Goal: Navigation & Orientation: Find specific page/section

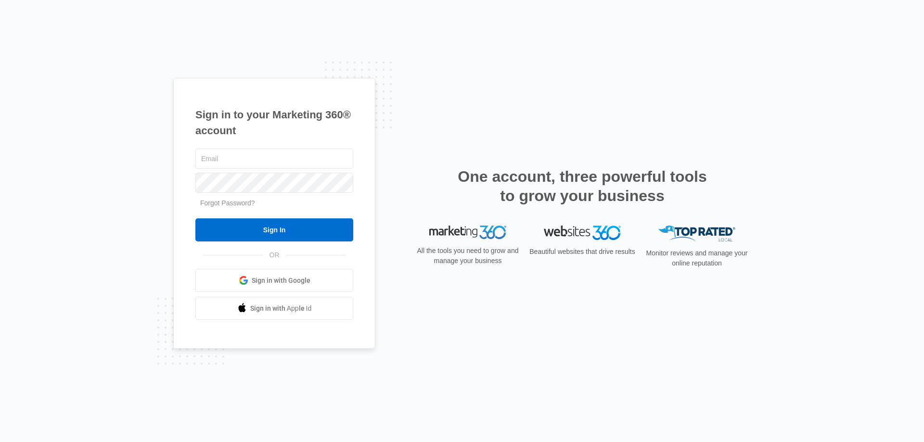
type input "vmudie@ajicorporate.com"
click at [296, 284] on span "Sign in with Google" at bounding box center [281, 281] width 59 height 10
click at [267, 161] on input "text" at bounding box center [274, 159] width 158 height 20
click at [301, 160] on input "[EMAIL_ADDRESS][DOMAIN_NAME]" at bounding box center [274, 159] width 158 height 20
type input "[EMAIL_ADDRESS][DOMAIN_NAME]"
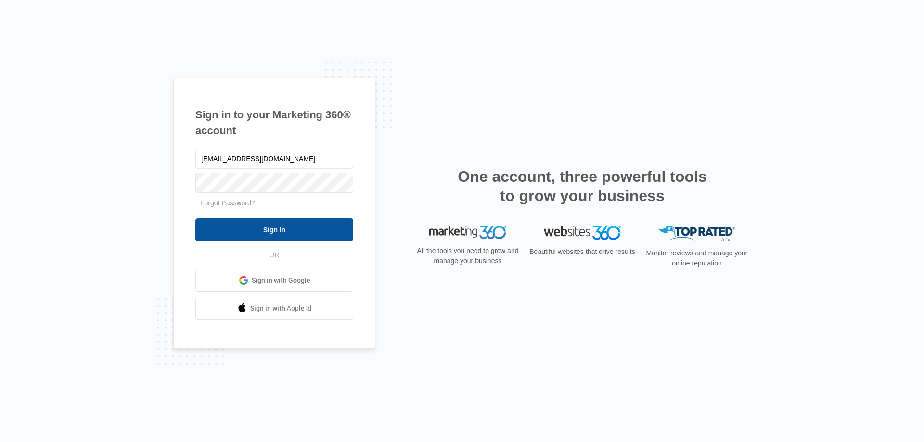
click at [288, 230] on input "Sign In" at bounding box center [274, 230] width 158 height 23
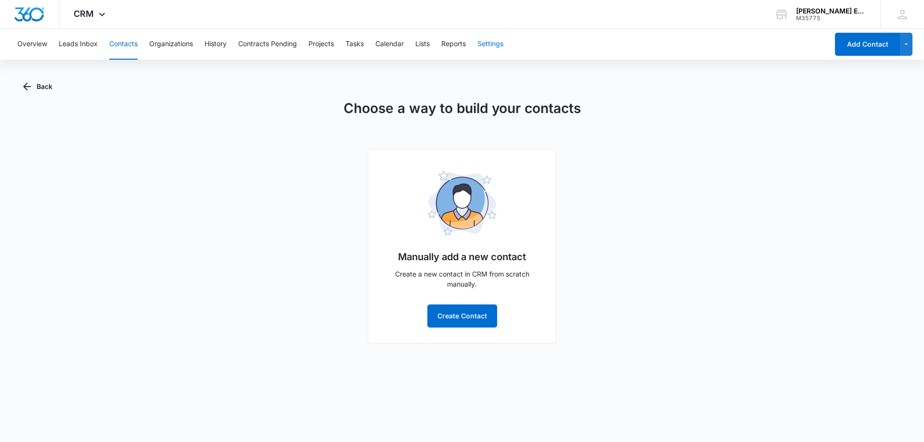
click at [488, 43] on button "Settings" at bounding box center [490, 44] width 26 height 31
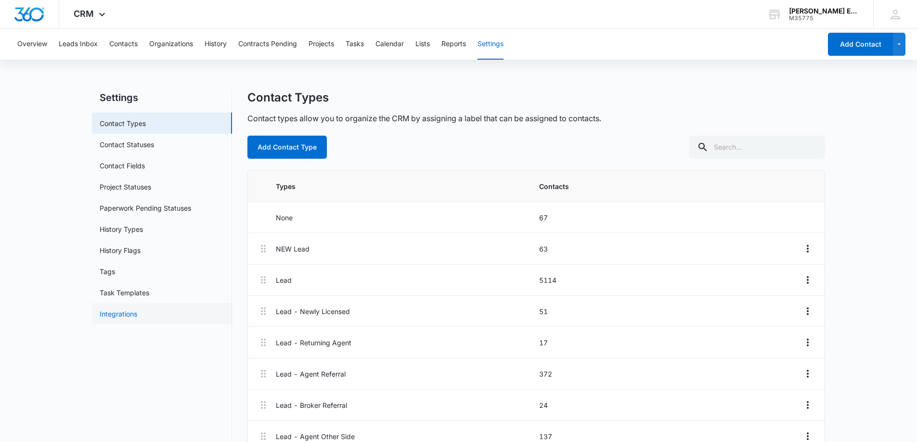
click at [131, 309] on link "Integrations" at bounding box center [119, 314] width 38 height 10
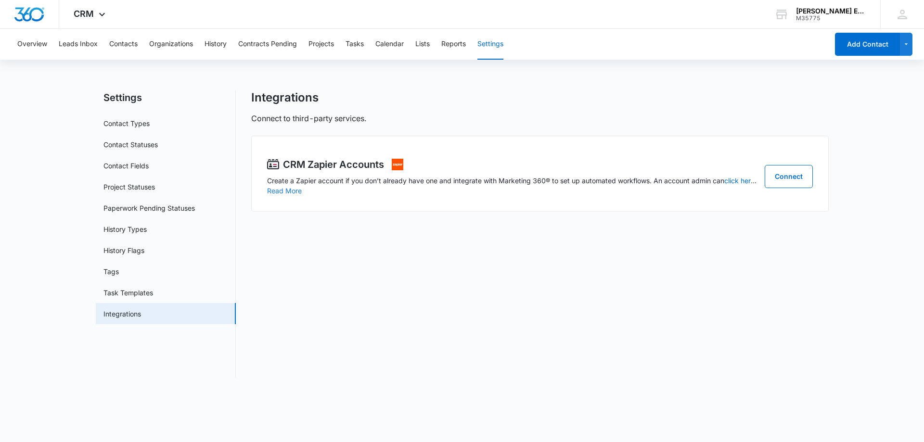
click at [269, 193] on button "Read More" at bounding box center [284, 191] width 35 height 7
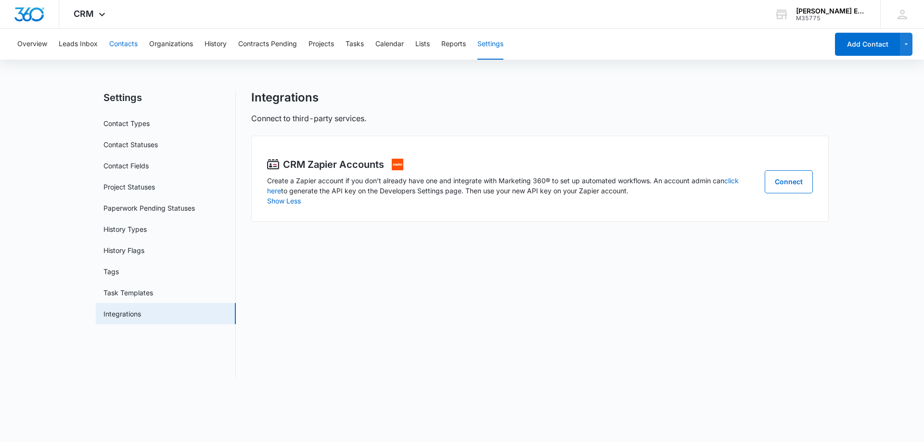
click at [136, 39] on button "Contacts" at bounding box center [123, 44] width 28 height 31
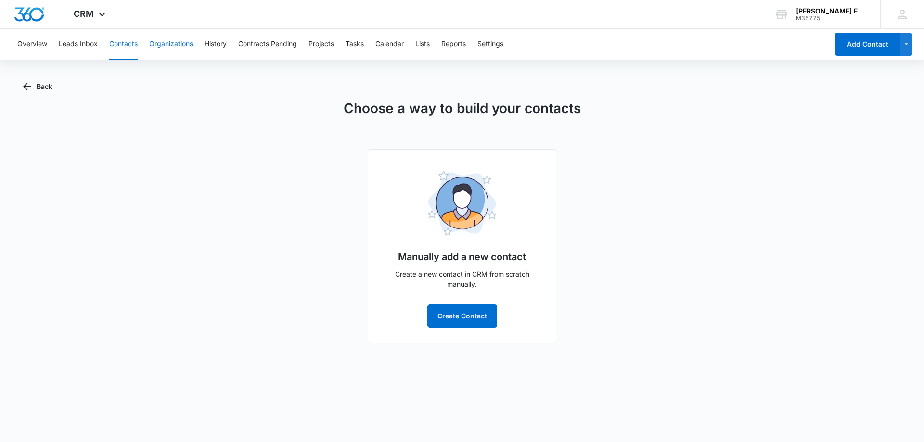
click at [174, 44] on button "Organizations" at bounding box center [171, 44] width 44 height 31
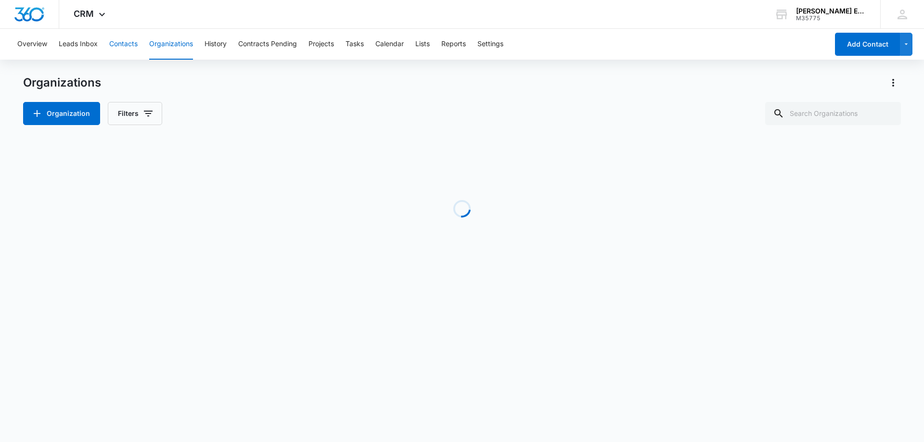
click at [120, 45] on button "Contacts" at bounding box center [123, 44] width 28 height 31
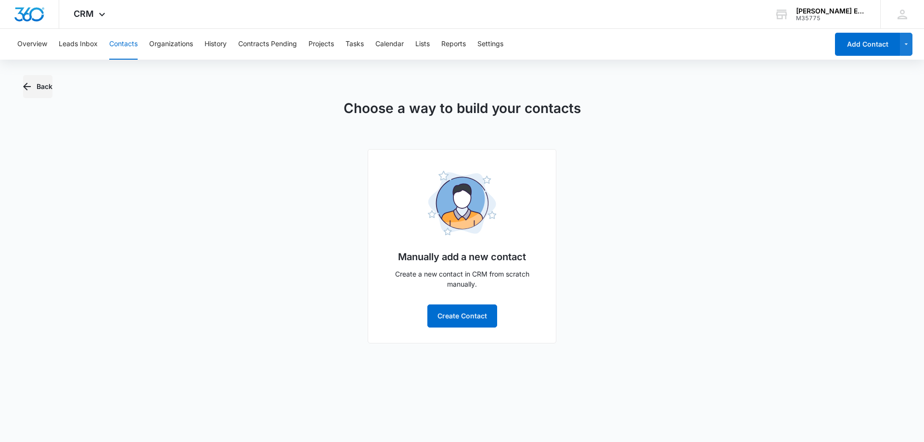
click at [34, 85] on button "Back" at bounding box center [37, 86] width 29 height 23
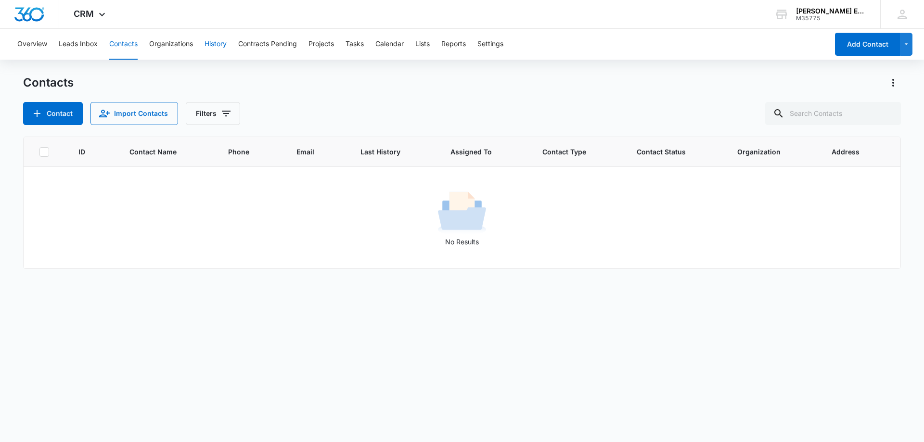
click at [221, 42] on button "History" at bounding box center [216, 44] width 22 height 31
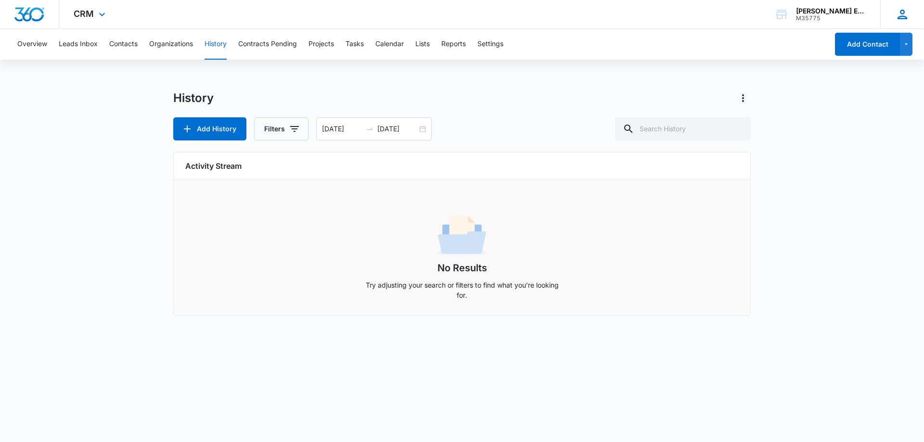
click at [912, 11] on div "SC [PERSON_NAME] [EMAIL_ADDRESS][DOMAIN_NAME] My Profile Notifications Support …" at bounding box center [902, 14] width 44 height 28
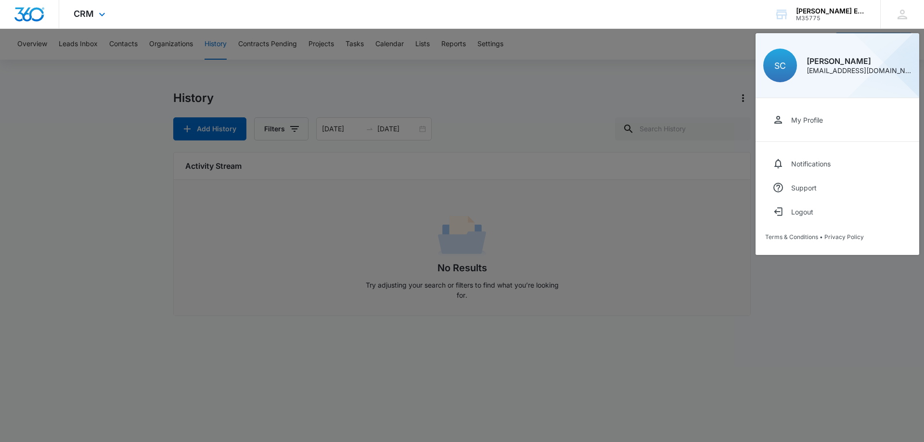
click at [582, 15] on div "CRM Apps Reputation Websites Forms CRM Email Social Content Ads Intelligence Fi…" at bounding box center [462, 14] width 924 height 29
click at [88, 12] on span "CRM" at bounding box center [84, 14] width 20 height 10
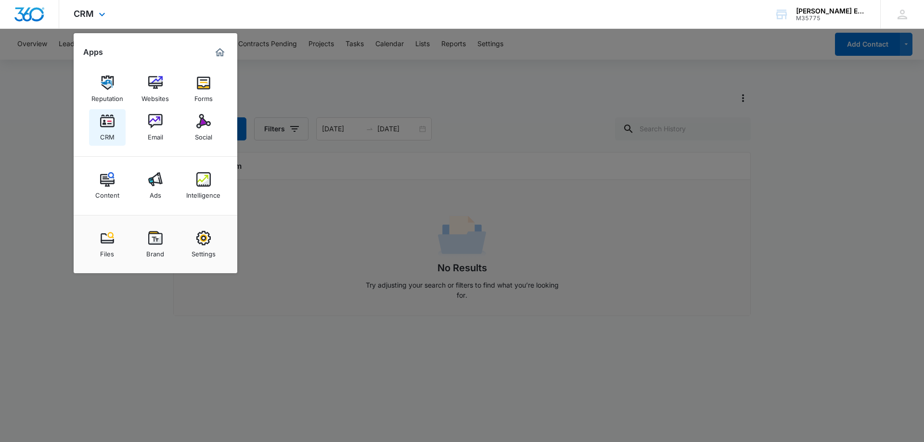
click at [111, 133] on div "CRM" at bounding box center [107, 135] width 14 height 13
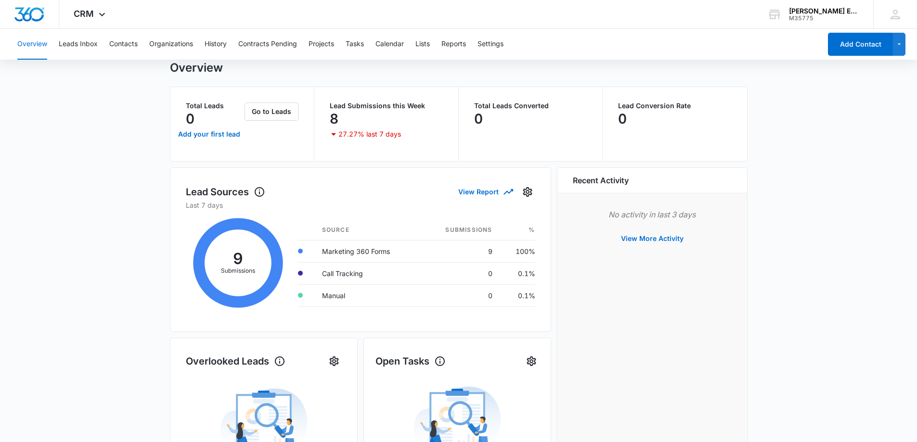
scroll to position [7, 0]
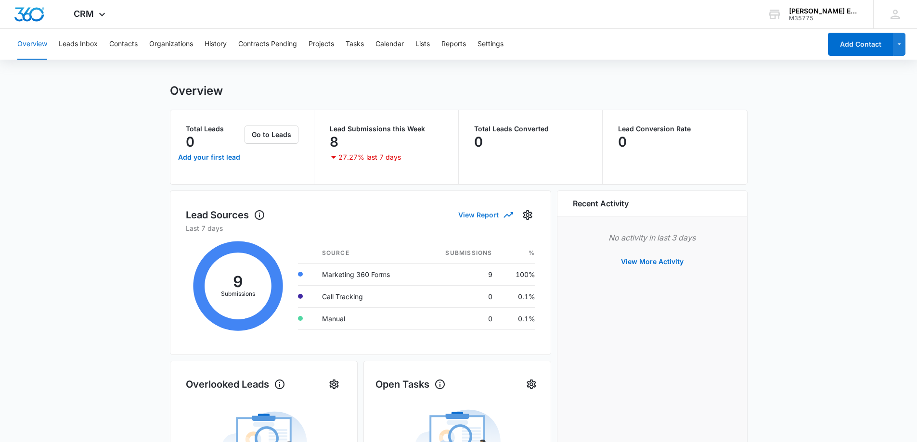
click at [472, 213] on button "View Report" at bounding box center [485, 214] width 54 height 17
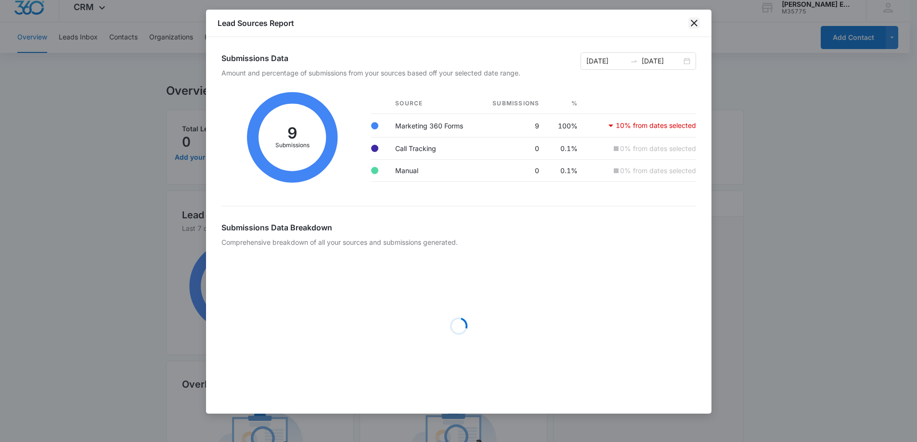
click at [697, 24] on icon "close" at bounding box center [694, 23] width 12 height 12
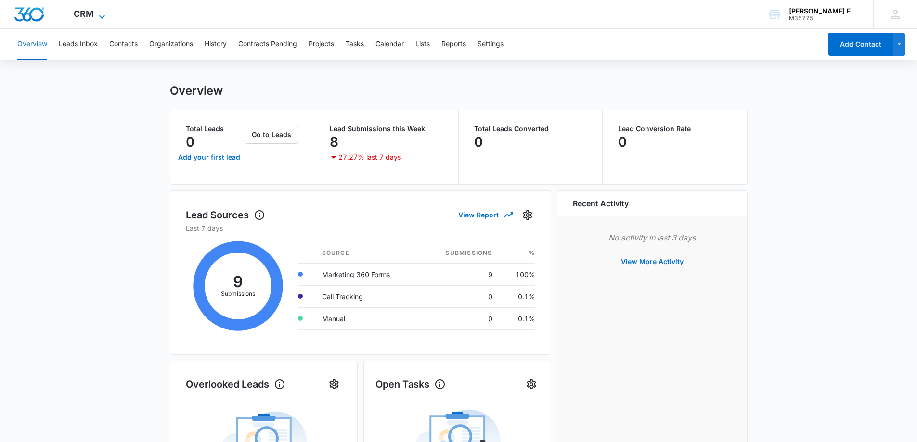
click at [92, 13] on span "CRM" at bounding box center [84, 14] width 20 height 10
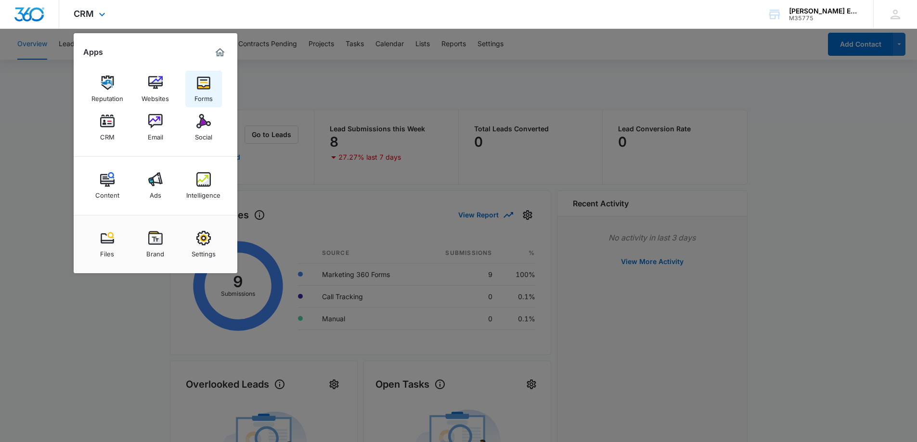
click at [204, 84] on img at bounding box center [203, 83] width 14 height 14
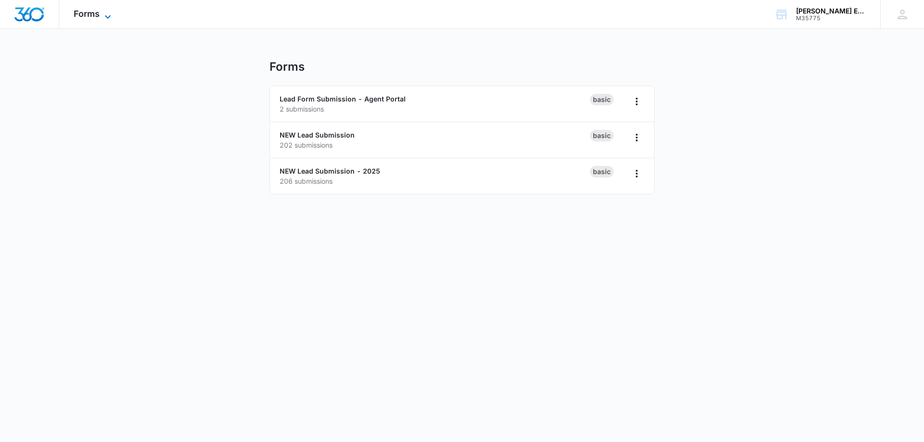
click at [106, 11] on icon at bounding box center [108, 17] width 12 height 12
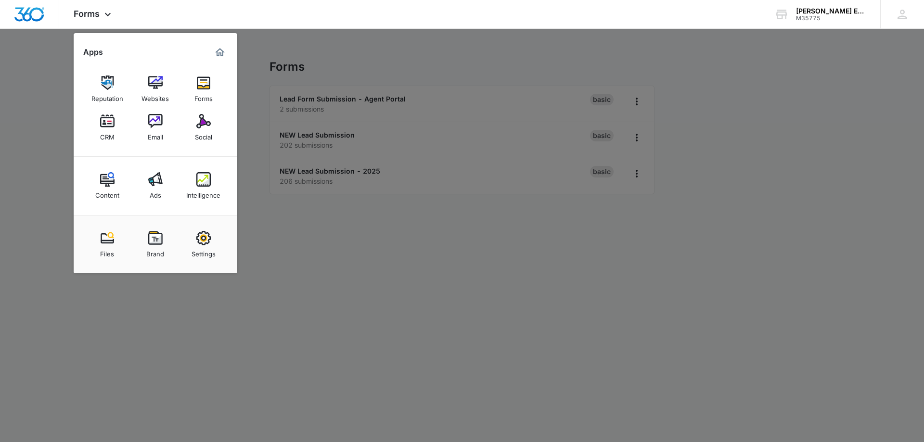
click at [27, 66] on div at bounding box center [462, 221] width 924 height 442
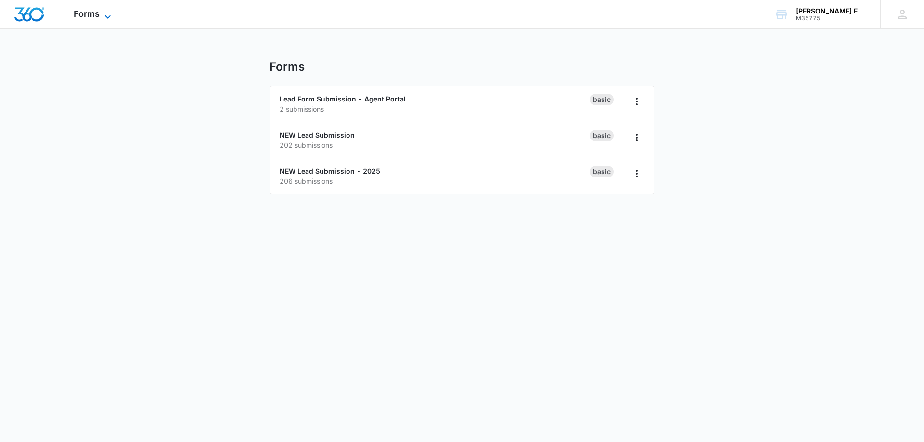
click at [112, 13] on icon at bounding box center [108, 17] width 12 height 12
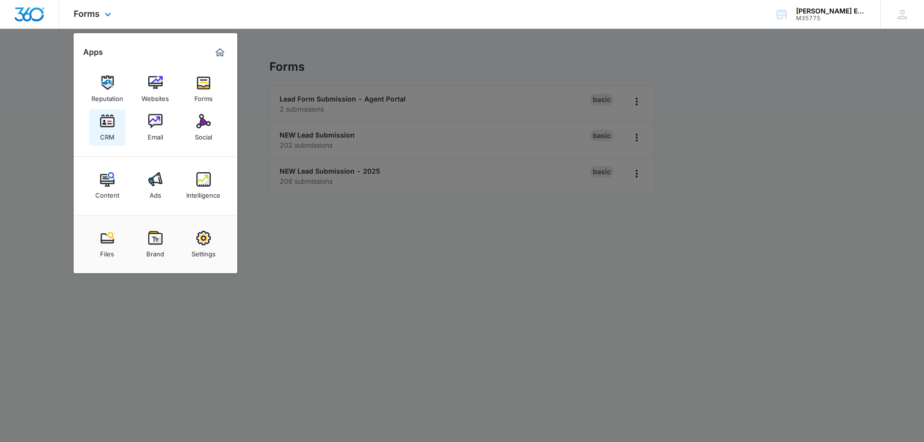
click at [112, 122] on img at bounding box center [107, 121] width 14 height 14
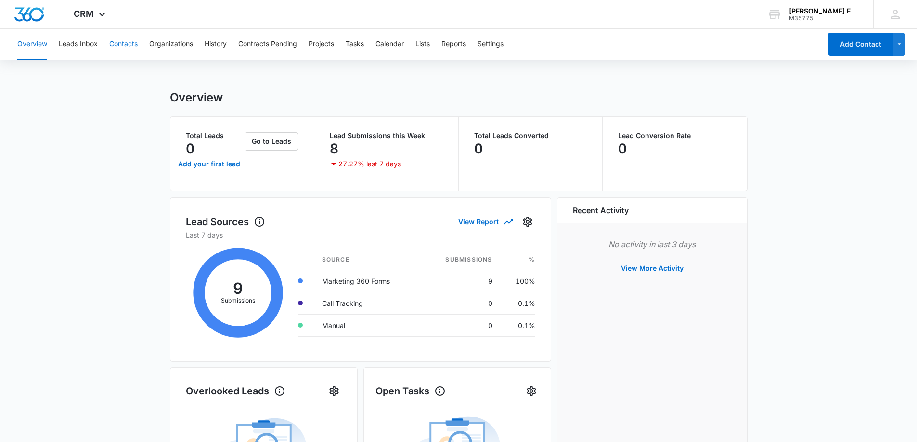
click at [131, 47] on button "Contacts" at bounding box center [123, 44] width 28 height 31
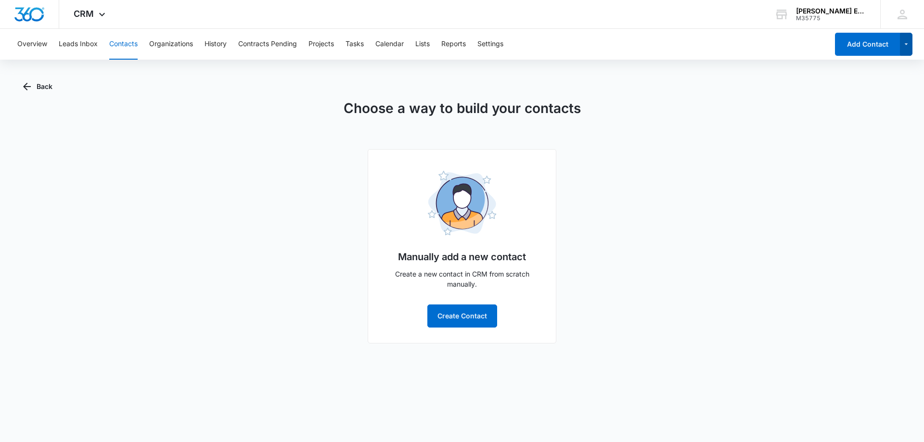
click at [910, 47] on button "button" at bounding box center [906, 44] width 13 height 23
click at [48, 89] on button "Back" at bounding box center [37, 86] width 29 height 23
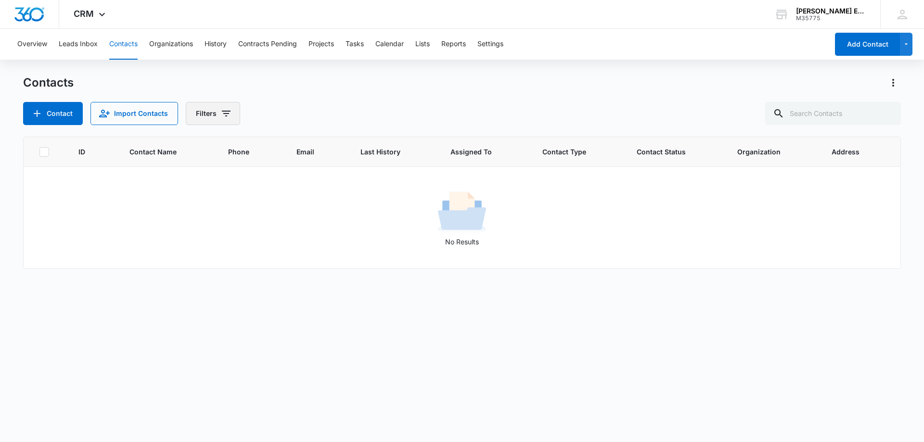
click at [209, 114] on button "Filters" at bounding box center [213, 113] width 54 height 23
click at [228, 146] on p "Assigned To" at bounding box center [215, 149] width 39 height 10
click at [273, 312] on button "Clear All" at bounding box center [251, 308] width 111 height 18
click at [171, 45] on button "Organizations" at bounding box center [171, 44] width 44 height 31
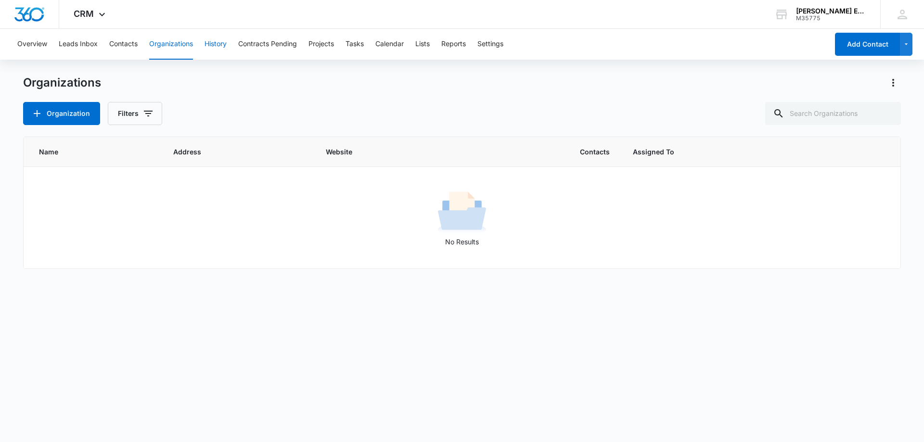
click at [212, 41] on button "History" at bounding box center [216, 44] width 22 height 31
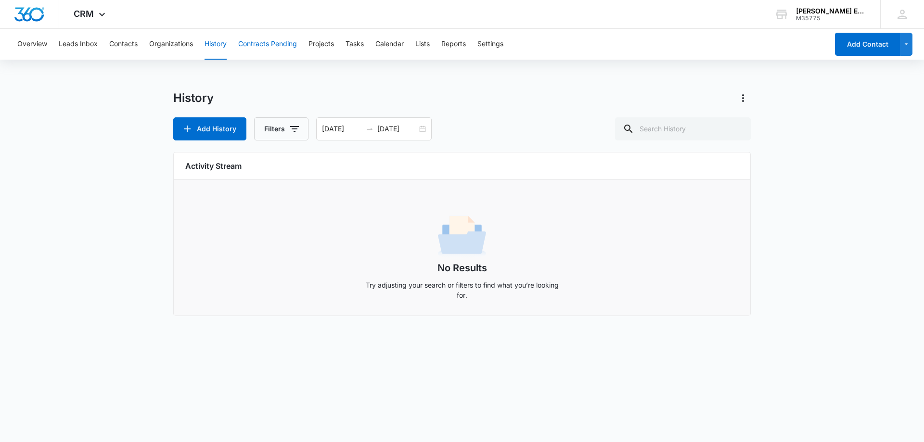
click at [256, 42] on button "Contracts Pending" at bounding box center [267, 44] width 59 height 31
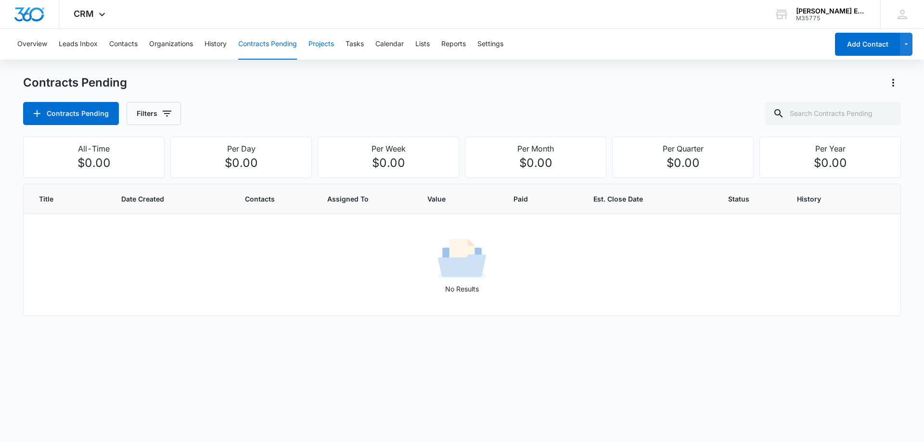
click at [321, 48] on button "Projects" at bounding box center [322, 44] width 26 height 31
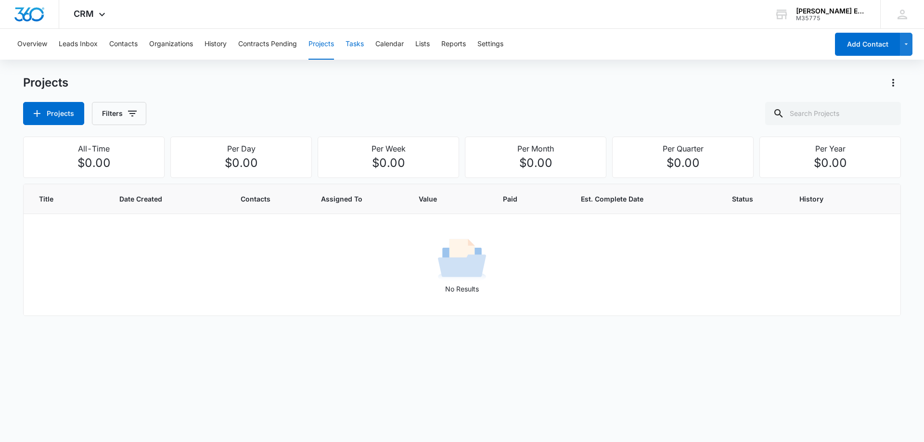
click at [359, 45] on button "Tasks" at bounding box center [355, 44] width 18 height 31
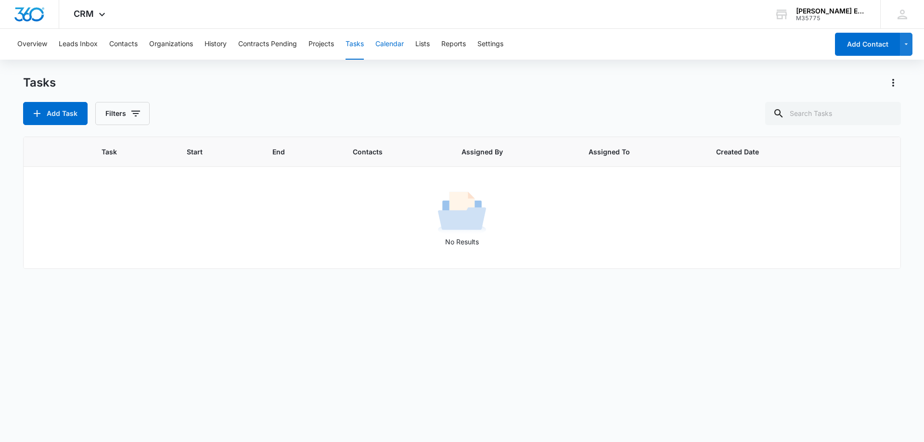
click at [387, 48] on button "Calendar" at bounding box center [389, 44] width 28 height 31
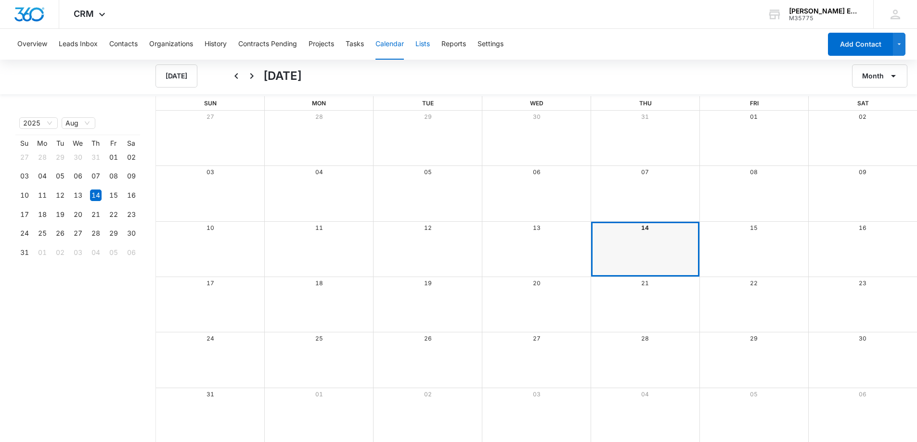
click at [430, 47] on button "Lists" at bounding box center [422, 44] width 14 height 31
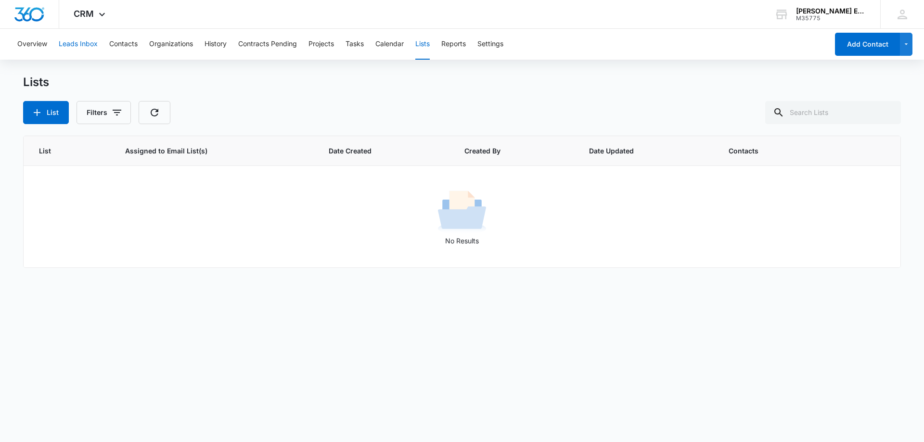
click at [86, 48] on button "Leads Inbox" at bounding box center [78, 44] width 39 height 31
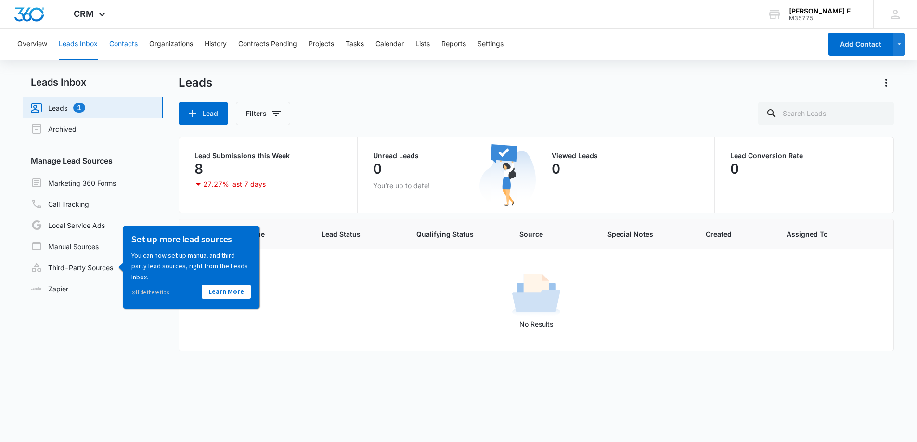
click at [125, 46] on button "Contacts" at bounding box center [123, 44] width 28 height 31
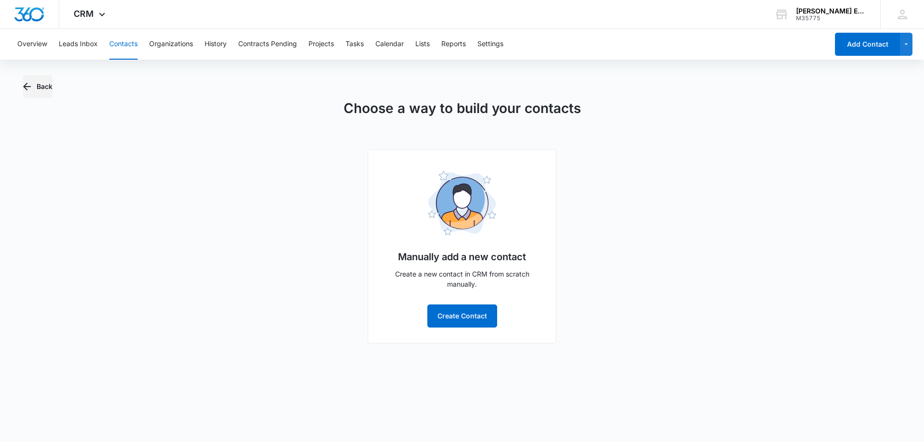
click at [29, 88] on icon "button" at bounding box center [27, 87] width 12 height 12
